Goal: Check status: Check status

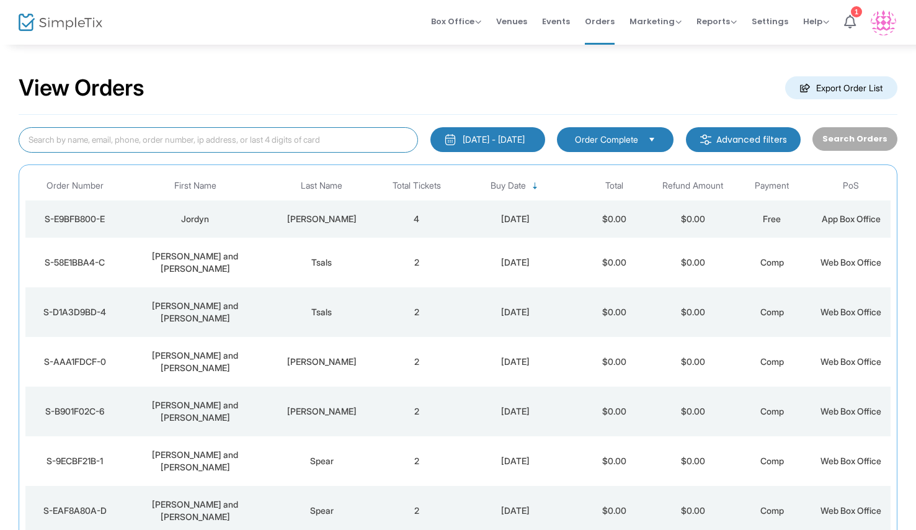
click at [243, 139] on input at bounding box center [218, 139] width 399 height 25
type input "[PERSON_NAME]"
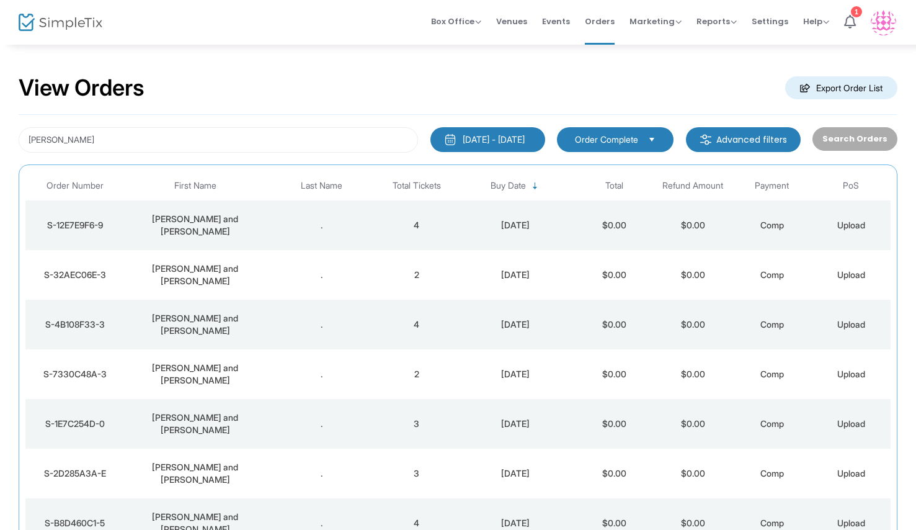
click at [204, 262] on div "[PERSON_NAME] and [PERSON_NAME]" at bounding box center [195, 274] width 136 height 25
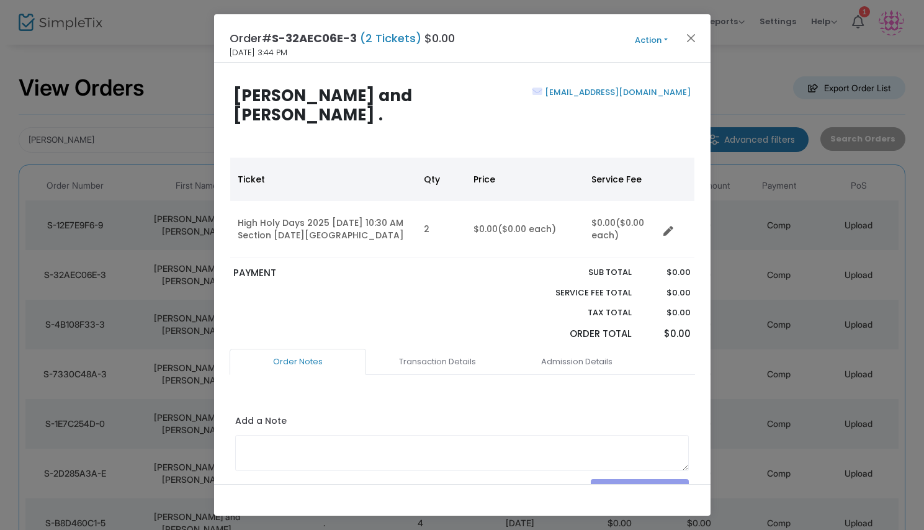
click at [659, 40] on button "Action" at bounding box center [651, 40] width 74 height 14
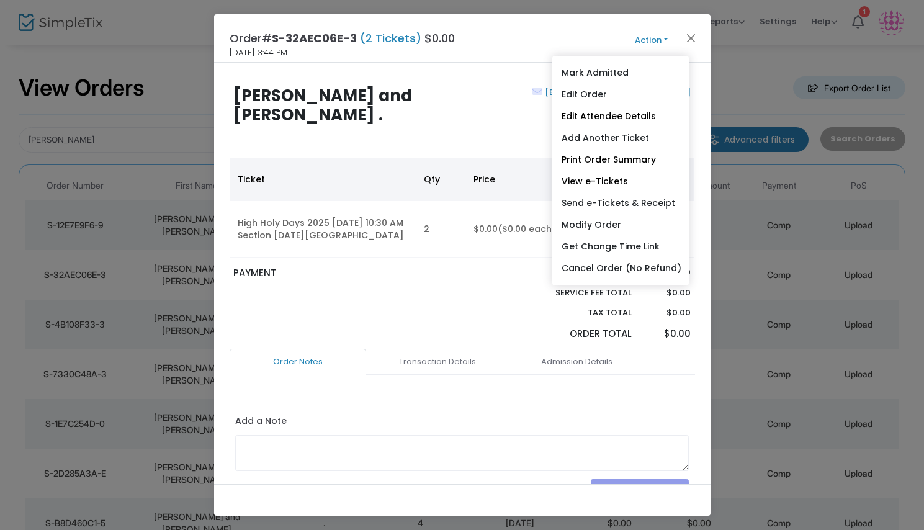
click at [659, 40] on button "Action" at bounding box center [651, 40] width 74 height 14
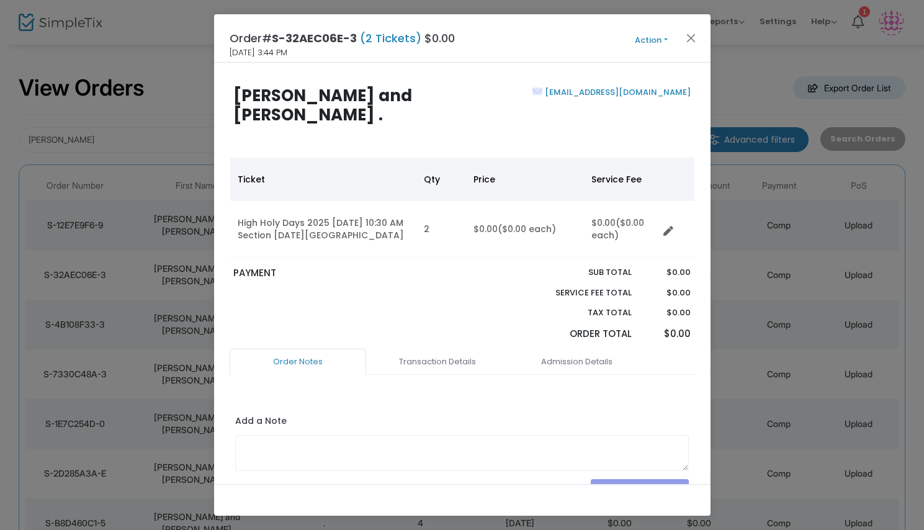
click at [668, 42] on button "Action" at bounding box center [651, 40] width 74 height 14
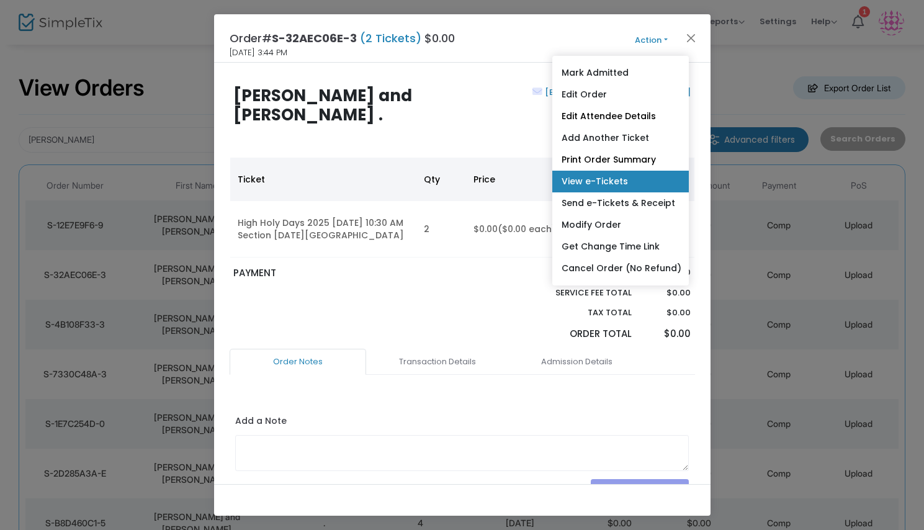
click at [645, 185] on link "View e-Tickets" at bounding box center [620, 182] width 136 height 22
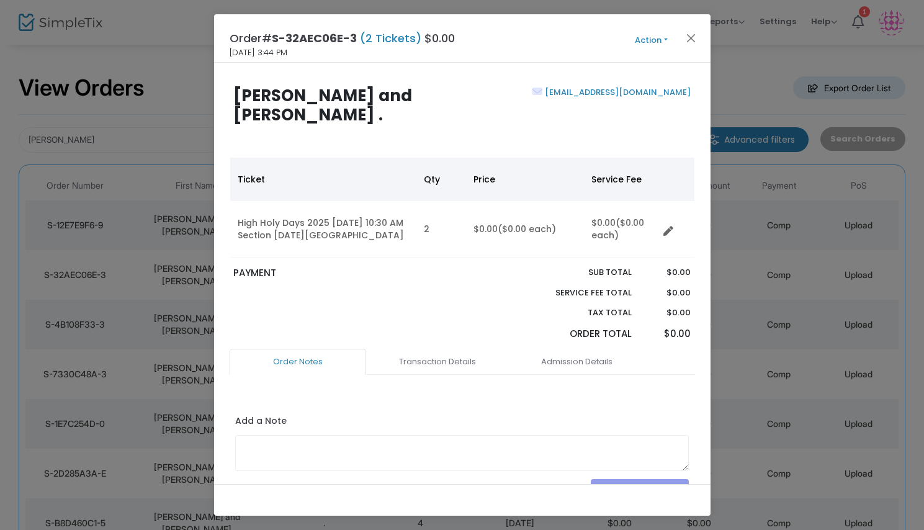
click at [663, 38] on button "Action" at bounding box center [651, 40] width 74 height 14
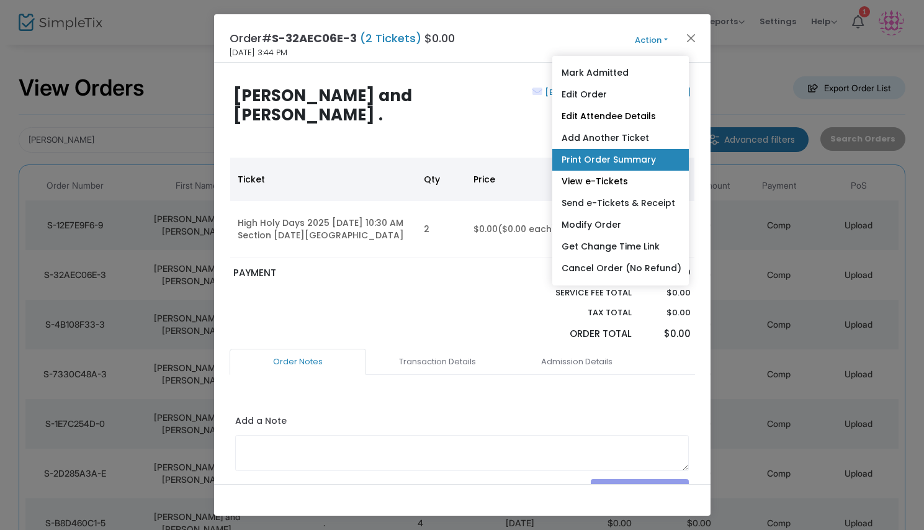
click at [602, 159] on link "Print Order Summary" at bounding box center [620, 160] width 136 height 22
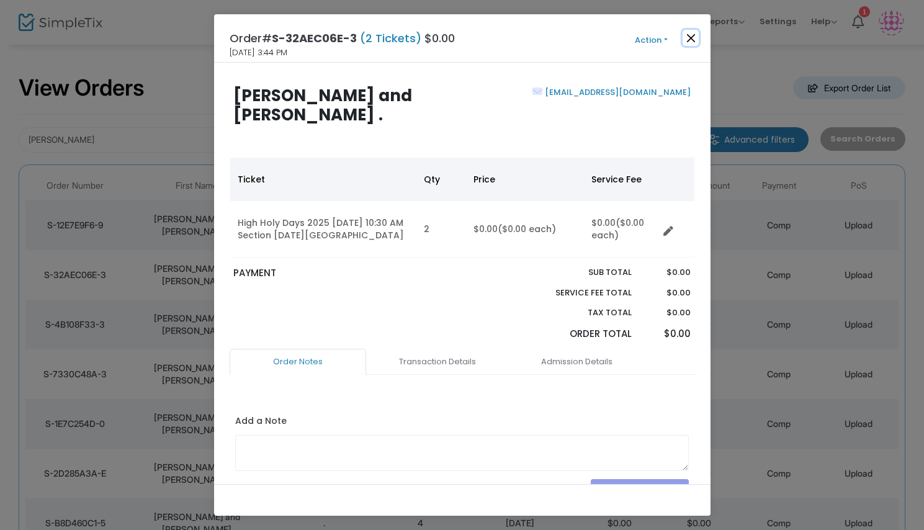
click at [691, 37] on button "Close" at bounding box center [690, 38] width 16 height 16
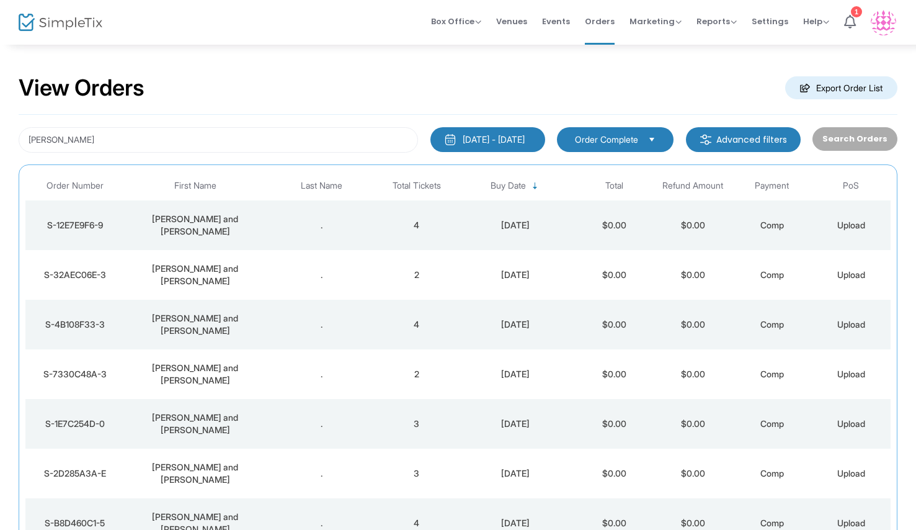
click at [163, 349] on td "[PERSON_NAME] and [PERSON_NAME]" at bounding box center [195, 374] width 142 height 50
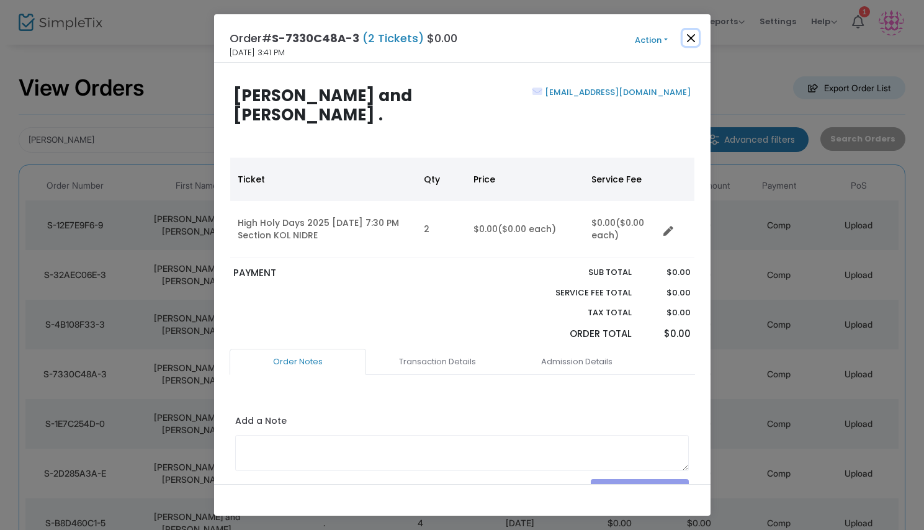
click at [692, 39] on button "Close" at bounding box center [690, 38] width 16 height 16
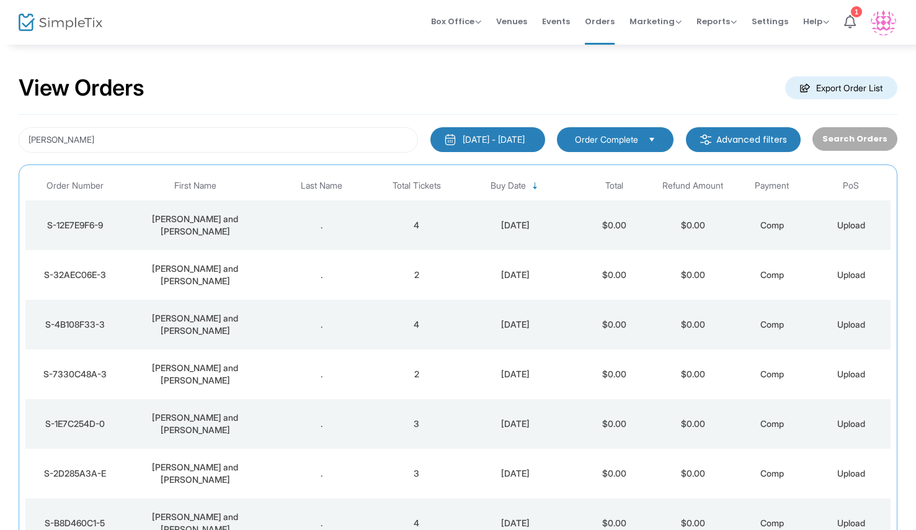
click at [498, 157] on div "[PERSON_NAME] [DATE] - [DATE] Last 30 Days [DATE] [DATE] This week This Month L…" at bounding box center [458, 377] width 879 height 524
click at [491, 143] on div "[DATE] - [DATE]" at bounding box center [494, 139] width 62 height 12
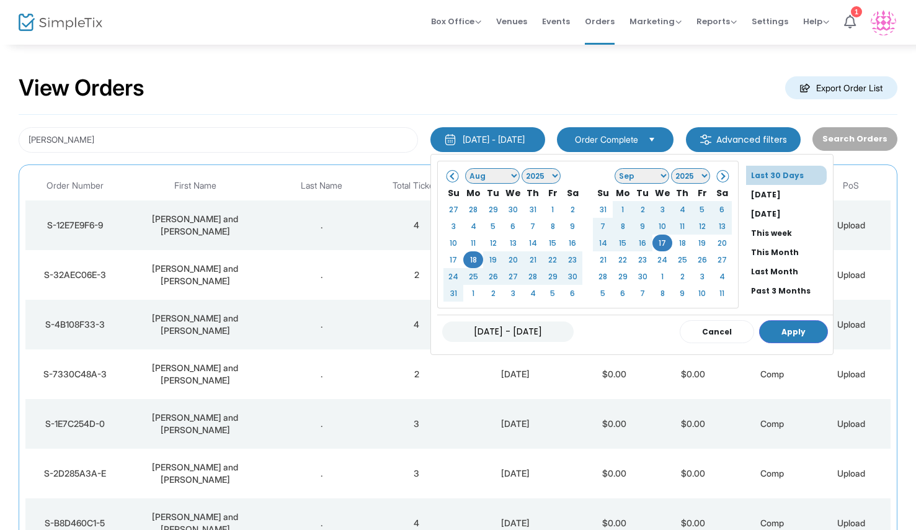
click at [438, 67] on div "View Orders Export Order List" at bounding box center [458, 88] width 879 height 53
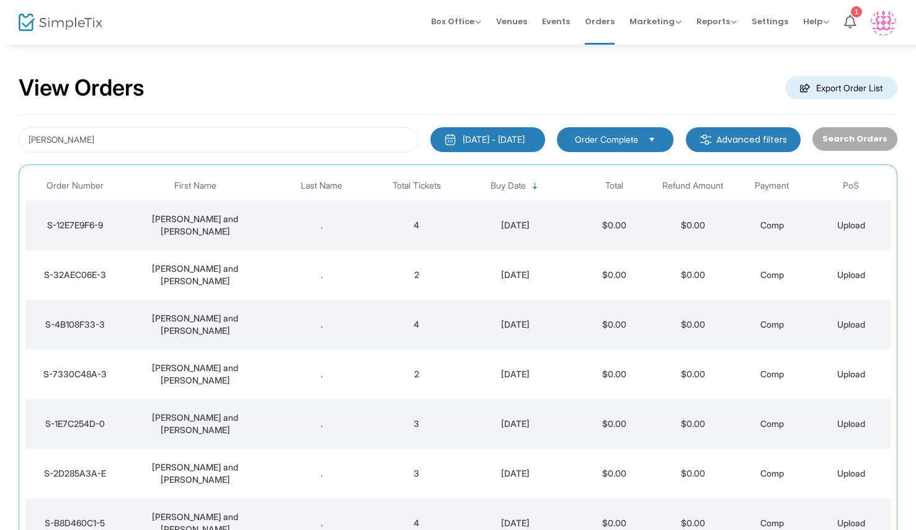
click at [52, 16] on img at bounding box center [61, 23] width 84 height 18
